Goal: Task Accomplishment & Management: Complete application form

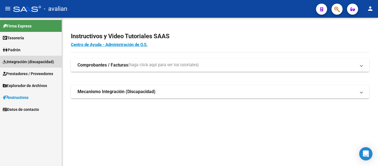
click at [12, 59] on span "Integración (discapacidad)" at bounding box center [28, 62] width 51 height 6
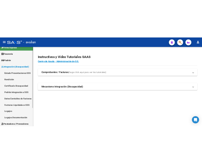
scroll to position [28, 0]
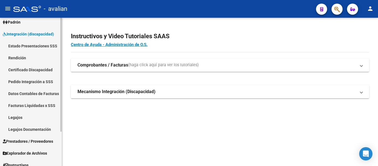
click at [19, 116] on link "Legajos" at bounding box center [31, 117] width 62 height 12
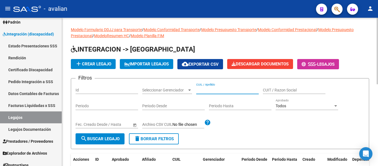
click at [210, 89] on input "CUIL / Apellido" at bounding box center [227, 90] width 63 height 5
paste input "27221057185"
type input "27221057185"
click at [113, 140] on span "search Buscar Legajo" at bounding box center [100, 138] width 39 height 5
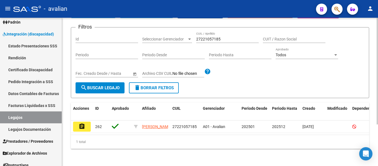
scroll to position [58, 0]
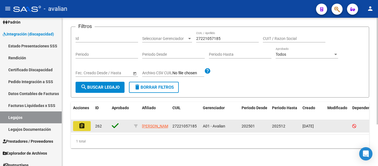
click at [87, 123] on button "assignment" at bounding box center [82, 126] width 18 height 10
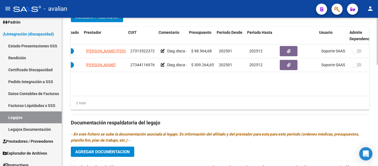
scroll to position [0, 42]
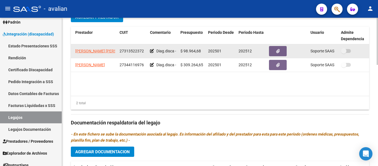
drag, startPoint x: 345, startPoint y: 53, endPoint x: 357, endPoint y: 51, distance: 11.9
click at [357, 51] on div at bounding box center [354, 51] width 26 height 7
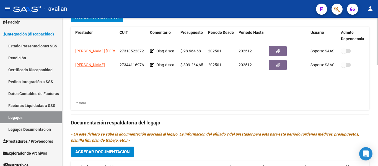
scroll to position [0, 0]
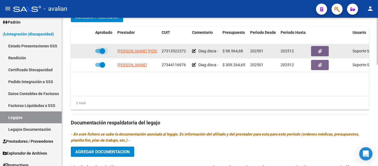
click at [98, 51] on span at bounding box center [100, 51] width 10 height 4
click at [98, 53] on input "checkbox" at bounding box center [98, 53] width 0 height 0
checkbox input "false"
click at [87, 50] on icon at bounding box center [85, 51] width 4 height 4
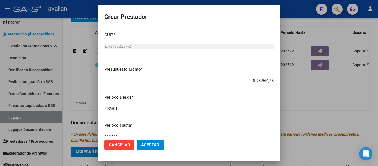
scroll to position [28, 0]
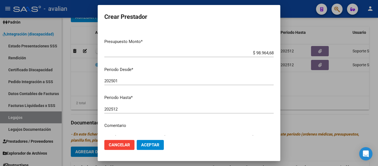
click at [134, 106] on div "202512 Ingresar el periodo" at bounding box center [189, 109] width 170 height 8
type input "202506"
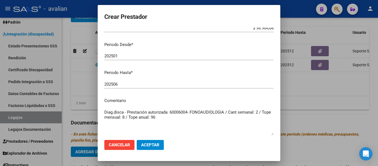
scroll to position [82, 0]
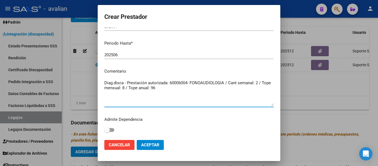
drag, startPoint x: 141, startPoint y: 97, endPoint x: 169, endPoint y: 89, distance: 29.6
click at [141, 96] on textarea "Diag.disca - Prestación autorizada: 60006004- FONOAUDIOLOGIA / Cant semanal: 2 …" at bounding box center [189, 93] width 170 height 26
click at [170, 88] on textarea "Diag.disca - Prestación autorizada: 60006004- FONOAUDIOLOGIA / Cant semanal: 2 …" at bounding box center [189, 93] width 170 height 26
type textarea "Diag.disca - Prestación autorizada: 60006004- FONOAUDIOLOGIA / Cant semanal: 2 …"
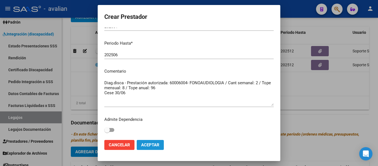
click at [152, 146] on span "Aceptar" at bounding box center [150, 144] width 18 height 5
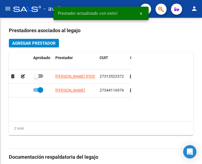
scroll to position [271, 0]
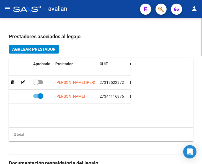
click at [49, 52] on span "Agregar Prestador" at bounding box center [33, 49] width 43 height 5
